Goal: Transaction & Acquisition: Purchase product/service

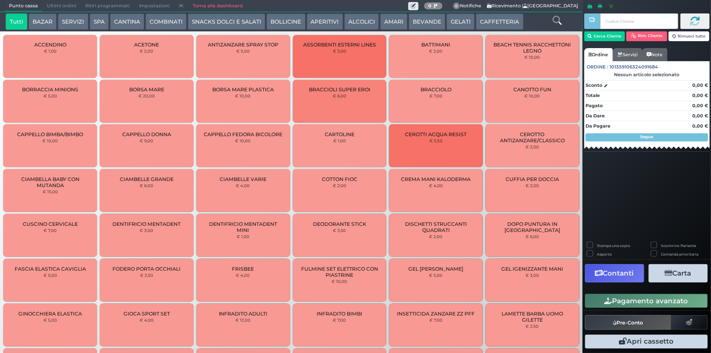
click at [489, 22] on button "CAFFETTERIA" at bounding box center [499, 21] width 47 height 16
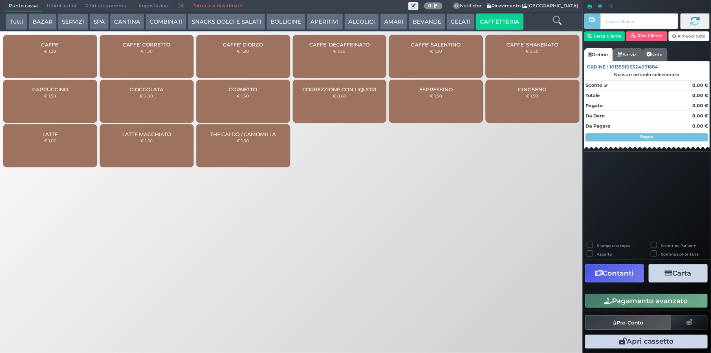
click at [430, 18] on button "BEVANDE" at bounding box center [427, 21] width 37 height 16
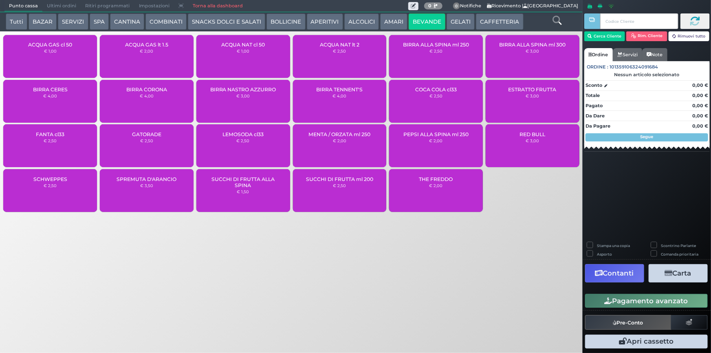
click at [152, 60] on div "ACQUA GAS lt 1.5 € 2,00" at bounding box center [147, 56] width 94 height 43
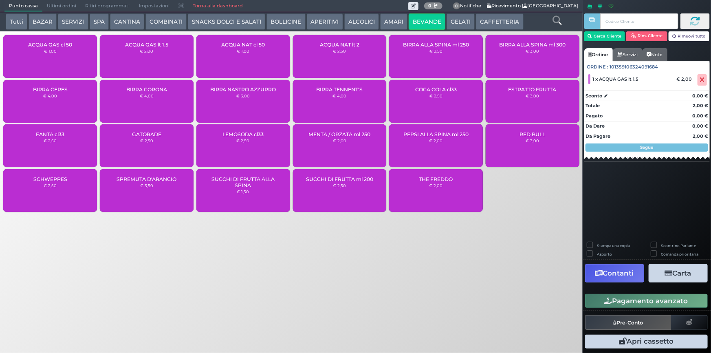
click at [610, 299] on icon "button" at bounding box center [609, 300] width 8 height 7
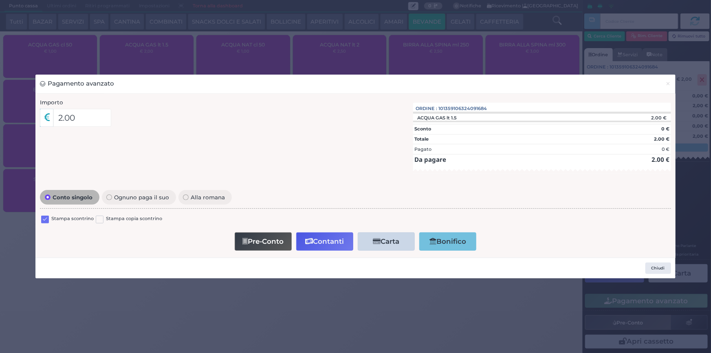
click at [43, 220] on label at bounding box center [45, 220] width 8 height 8
click at [0, 0] on input "checkbox" at bounding box center [0, 0] width 0 height 0
click at [326, 244] on button "Contanti" at bounding box center [324, 241] width 57 height 18
